Goal: Task Accomplishment & Management: Complete application form

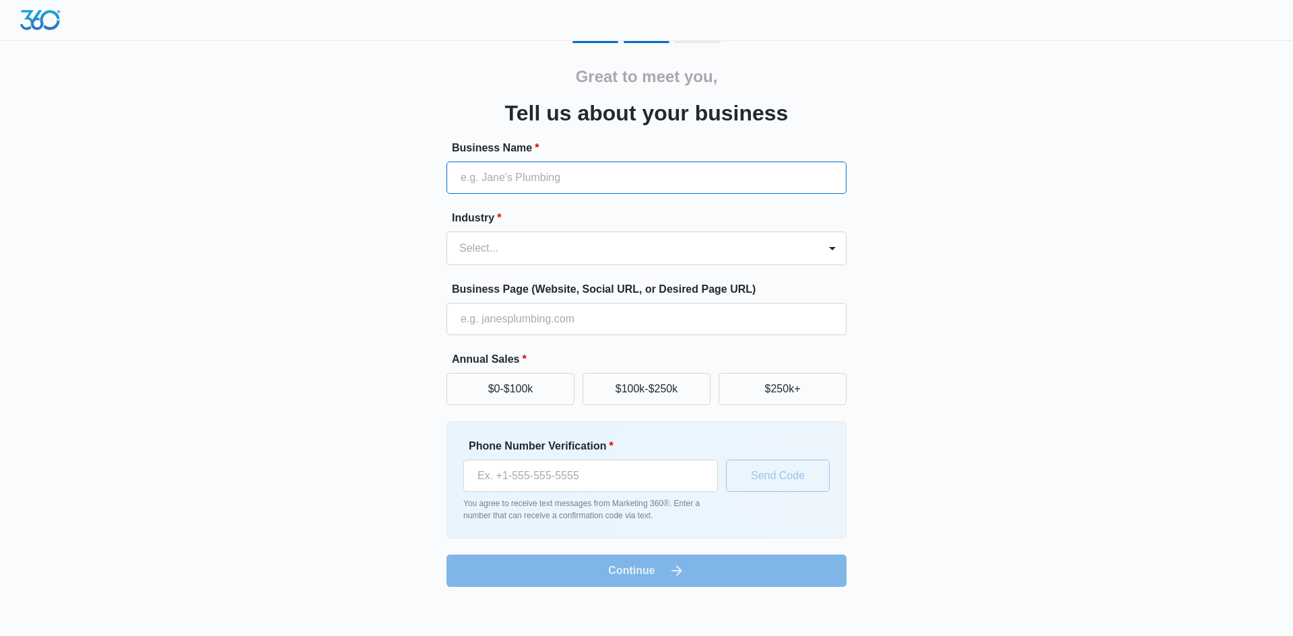
click at [637, 187] on input "Business Name *" at bounding box center [646, 178] width 400 height 32
type input "HOUMA TIRE & AUTO"
click at [559, 252] on div at bounding box center [630, 248] width 342 height 19
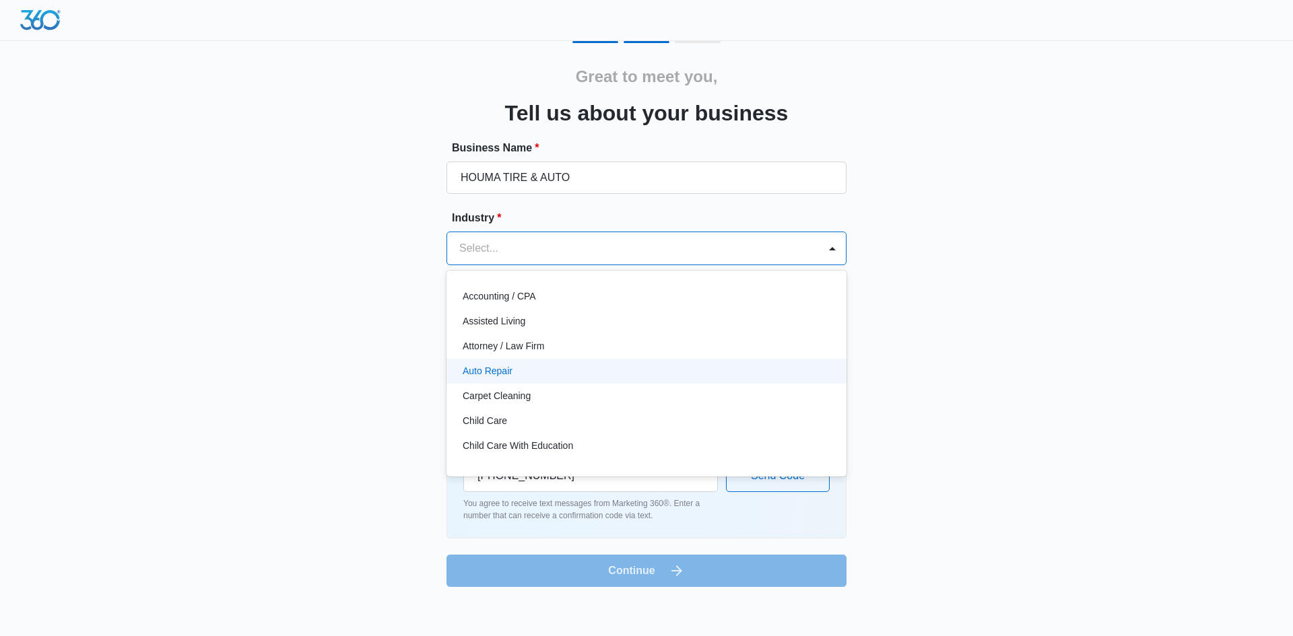
click at [551, 378] on div "Auto Repair" at bounding box center [645, 371] width 365 height 14
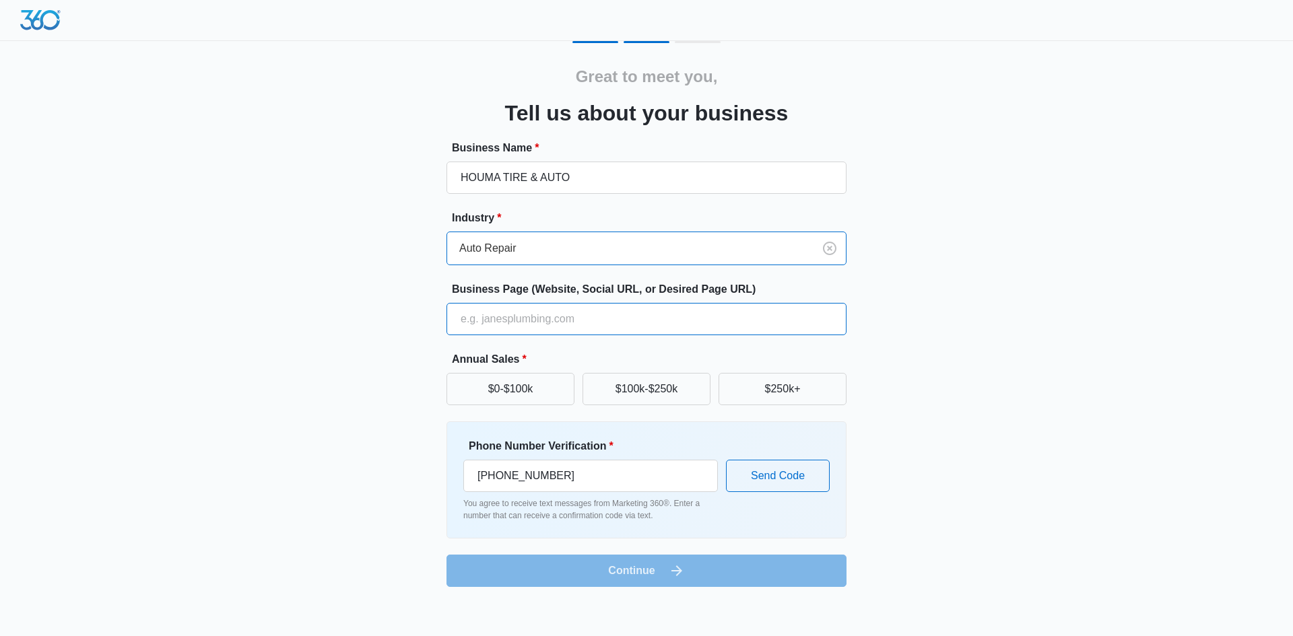
click at [588, 320] on input "Business Page (Website, Social URL, or Desired Page URL)" at bounding box center [646, 319] width 400 height 32
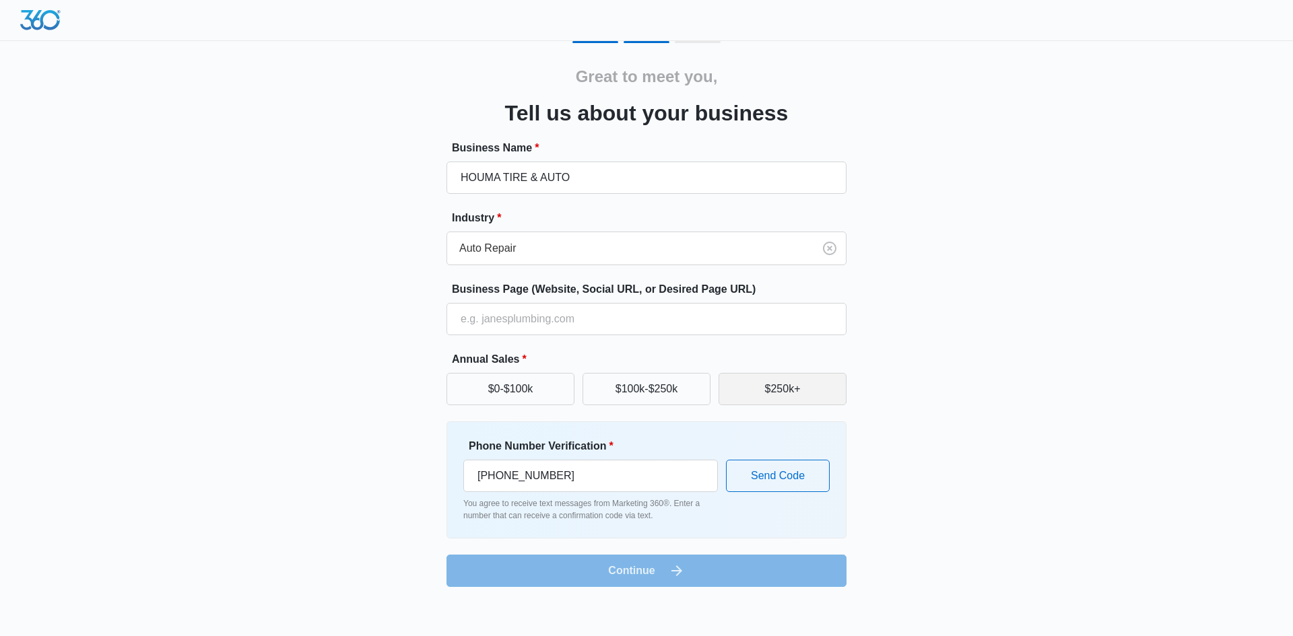
click at [752, 391] on button "$250k+" at bounding box center [782, 389] width 128 height 32
click at [663, 401] on button "$100k-$250k" at bounding box center [646, 389] width 128 height 32
drag, startPoint x: 582, startPoint y: 477, endPoint x: 503, endPoint y: 485, distance: 79.1
click at [503, 485] on input "[PHONE_NUMBER]" at bounding box center [590, 476] width 254 height 32
type input "[PHONE_NUMBER]"
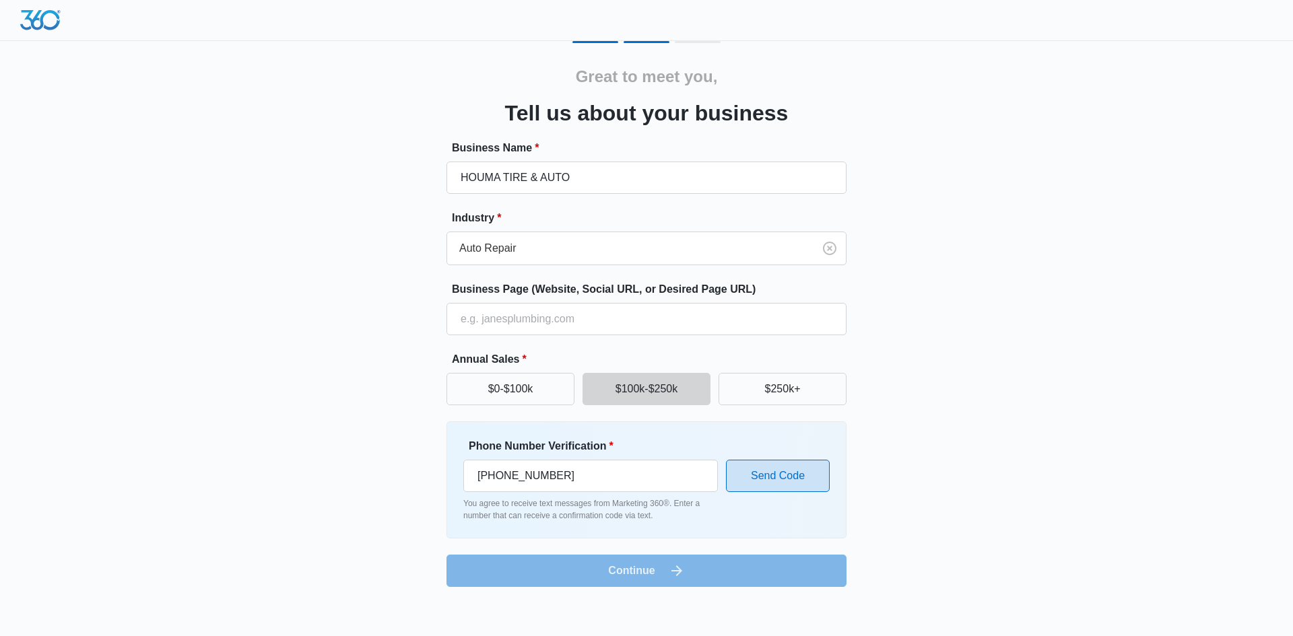
click at [786, 473] on button "Send Code" at bounding box center [778, 476] width 104 height 32
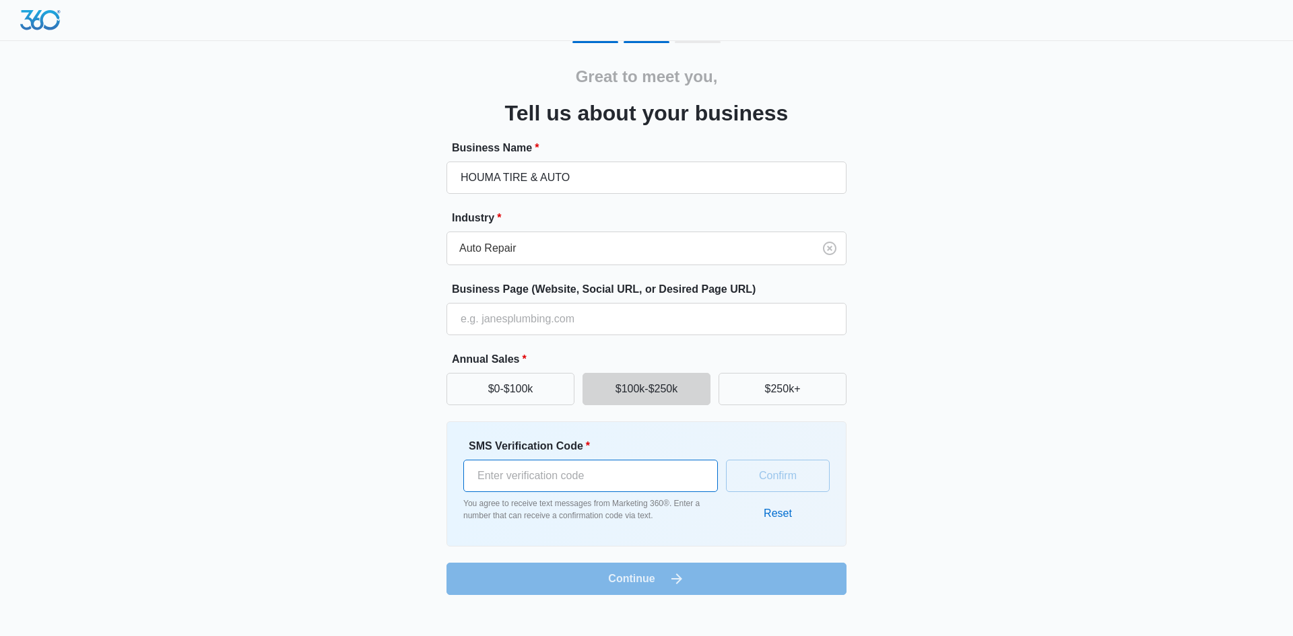
click at [658, 476] on input "SMS Verification Code *" at bounding box center [590, 476] width 254 height 32
type input "495656"
click at [742, 485] on button "Confirm" at bounding box center [778, 476] width 104 height 32
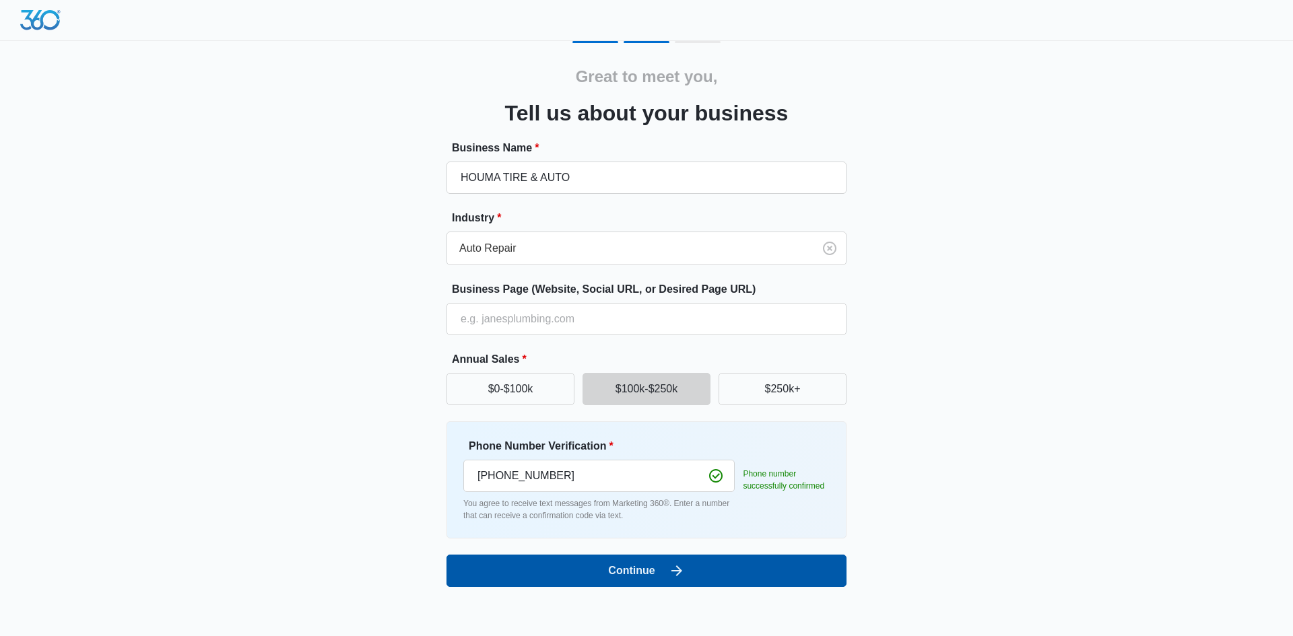
click at [685, 576] on button "Continue" at bounding box center [646, 571] width 400 height 32
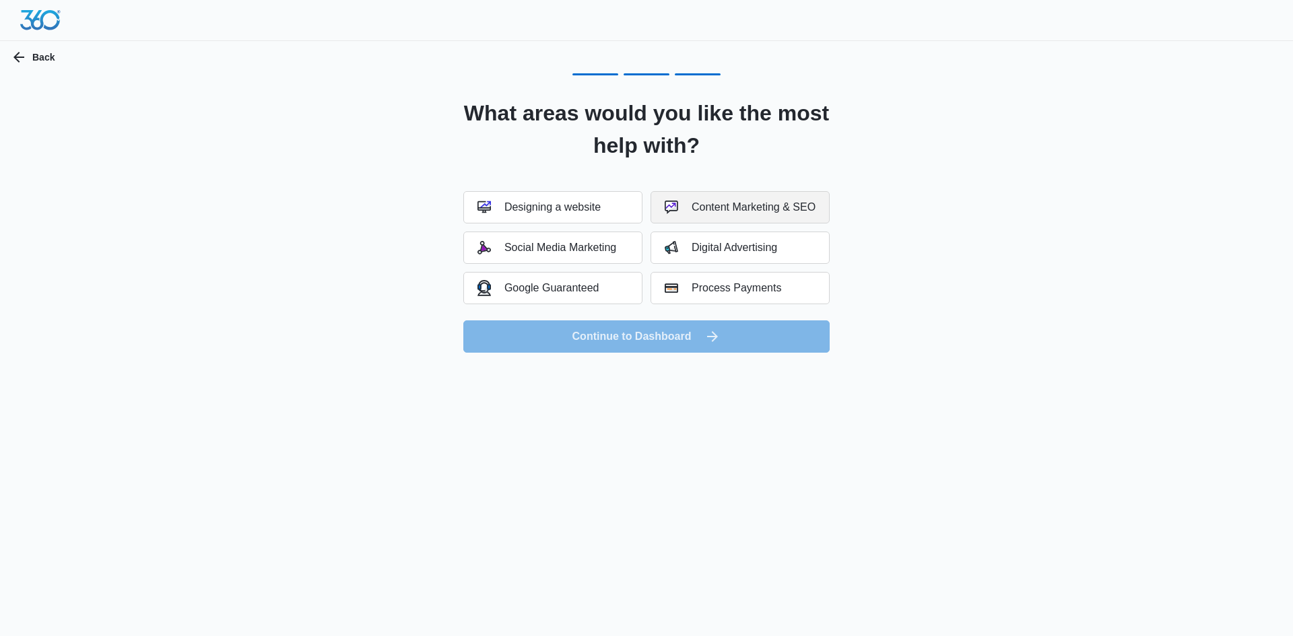
click at [679, 211] on div "Content Marketing & SEO" at bounding box center [740, 207] width 151 height 13
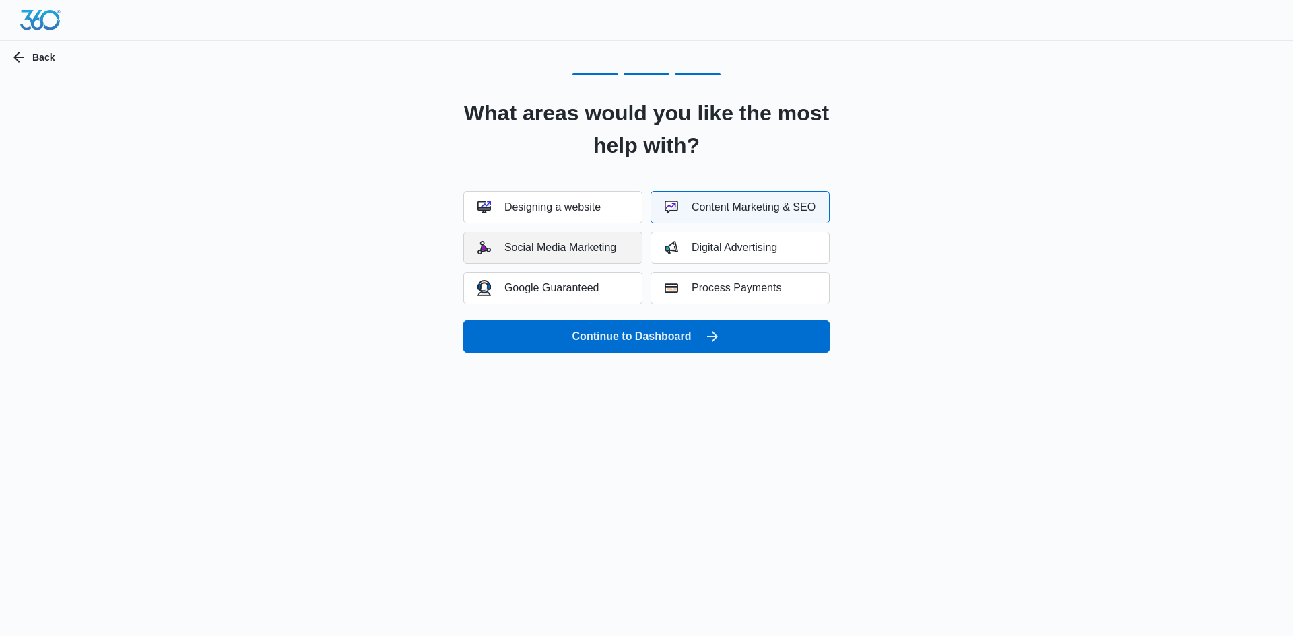
click at [576, 250] on div "Social Media Marketing" at bounding box center [546, 247] width 139 height 13
click at [704, 261] on button "Digital Advertising" at bounding box center [739, 248] width 179 height 32
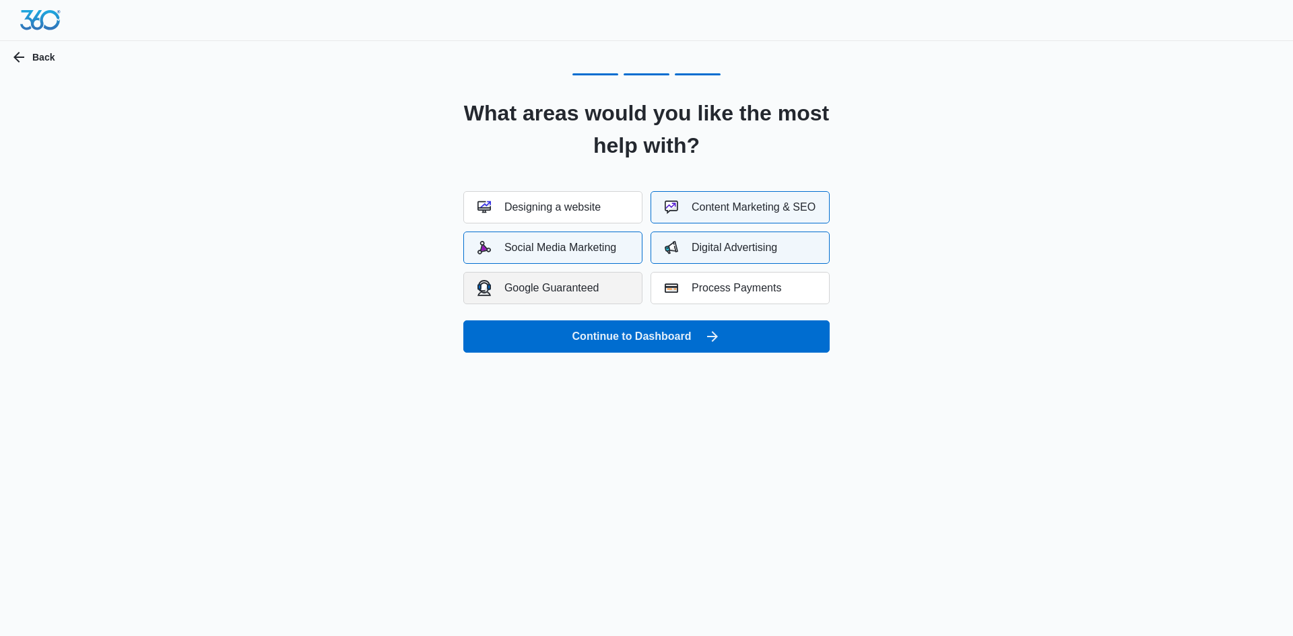
click at [547, 290] on div "Google Guaranteed" at bounding box center [538, 287] width 122 height 15
click at [578, 203] on div "Designing a website" at bounding box center [538, 207] width 123 height 13
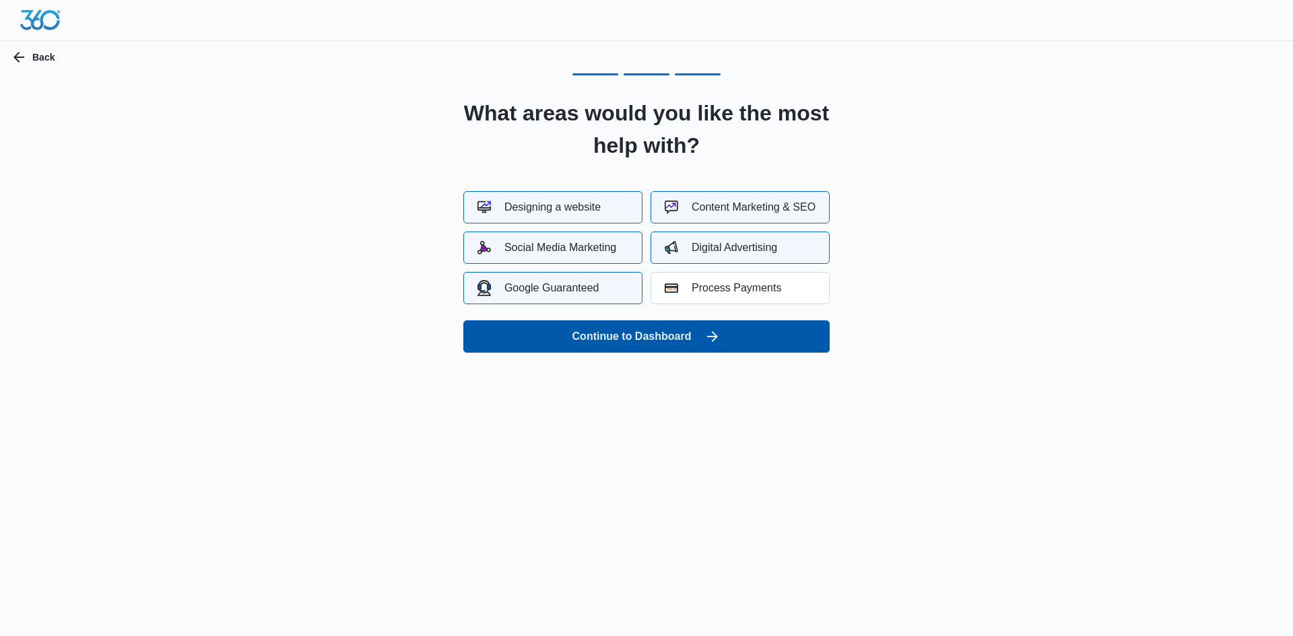
click at [611, 335] on button "Continue to Dashboard" at bounding box center [646, 336] width 366 height 32
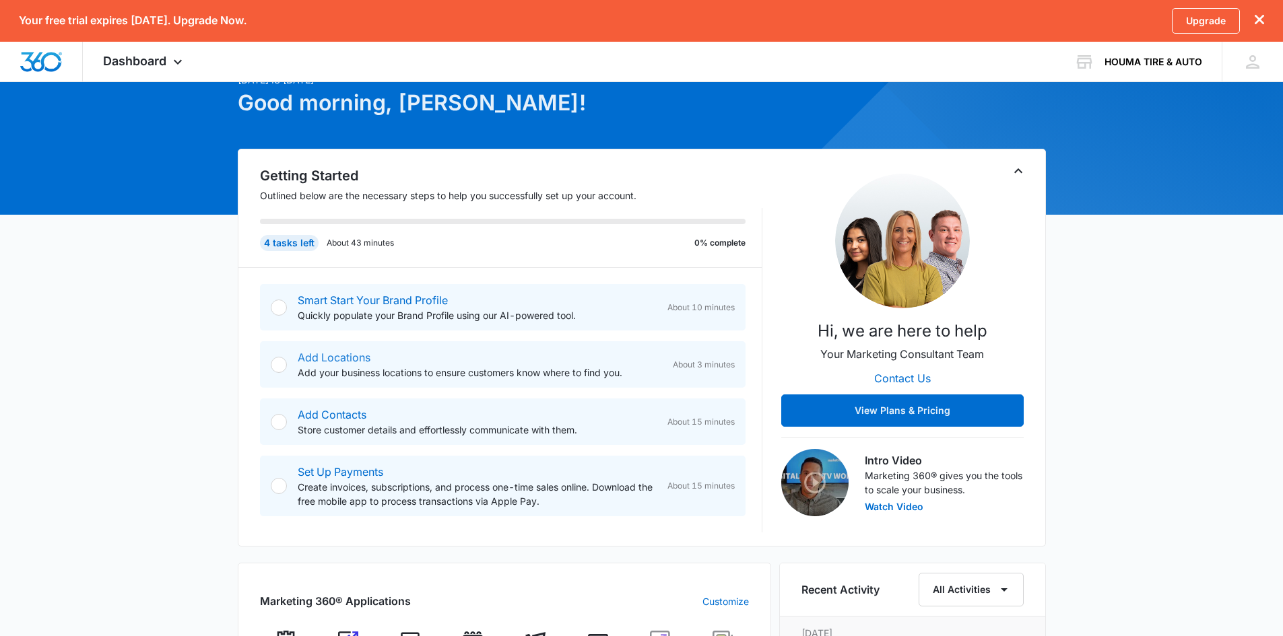
scroll to position [36, 0]
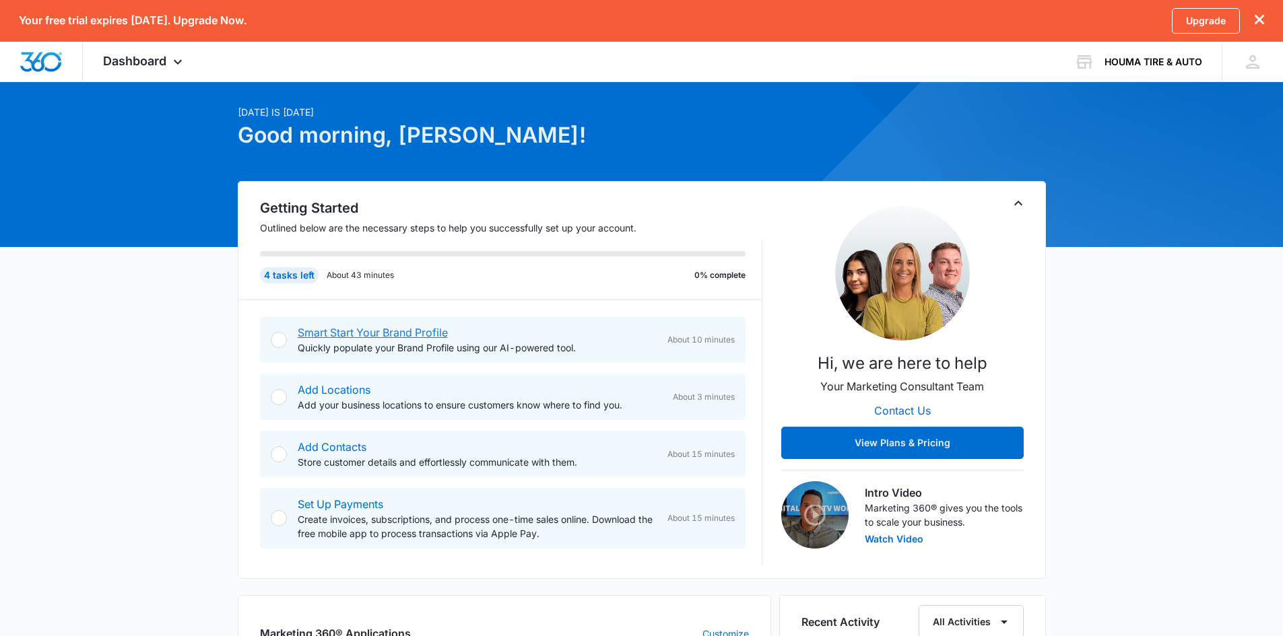
click at [351, 337] on link "Smart Start Your Brand Profile" at bounding box center [373, 332] width 150 height 13
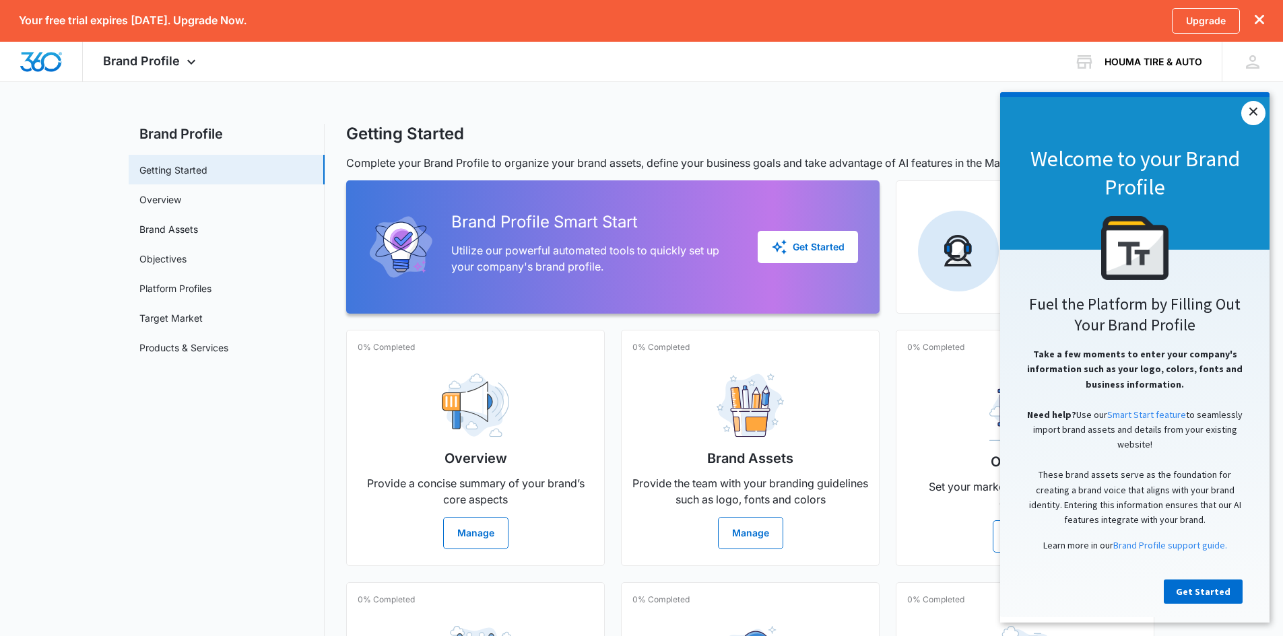
click at [1252, 106] on link "×" at bounding box center [1253, 113] width 24 height 24
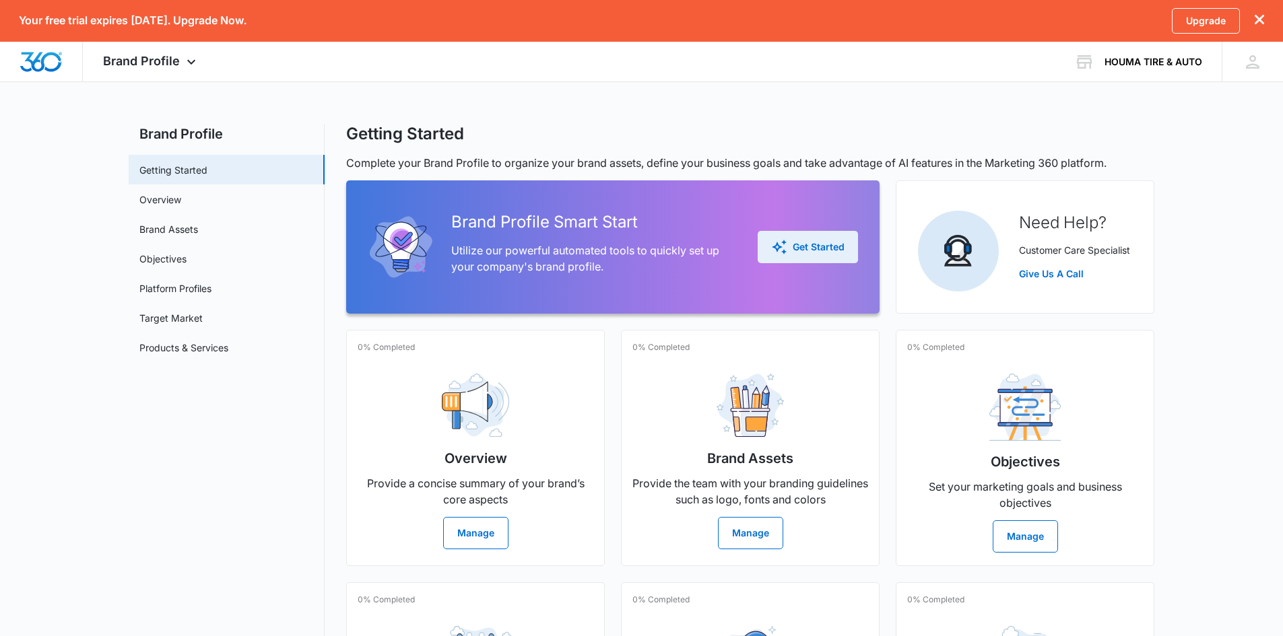
click at [827, 248] on div "Get Started" at bounding box center [807, 247] width 73 height 16
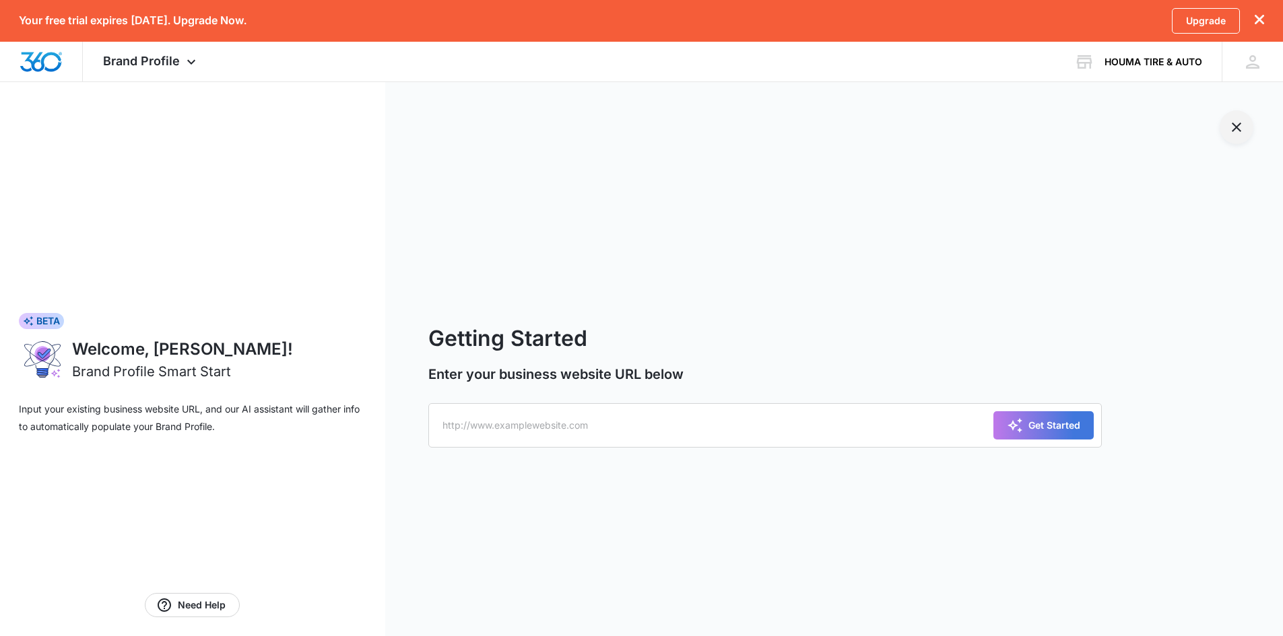
click at [1237, 137] on button "Exit Smart Start Wizard" at bounding box center [1236, 127] width 34 height 34
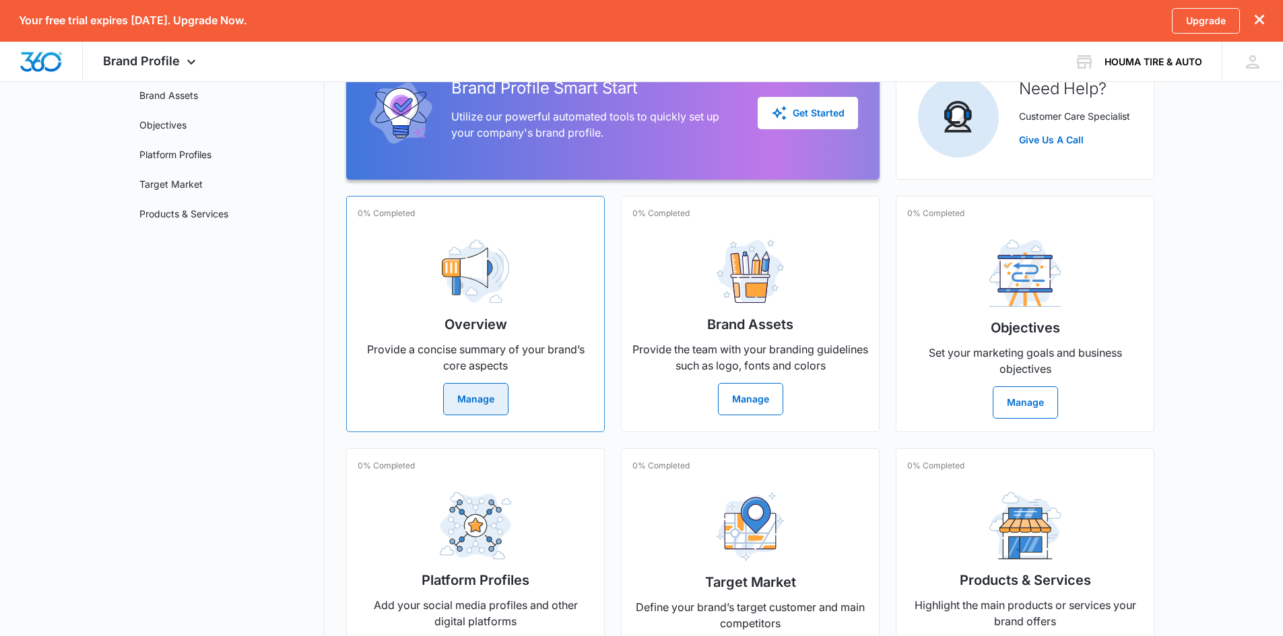
scroll to position [135, 0]
